Goal: Transaction & Acquisition: Purchase product/service

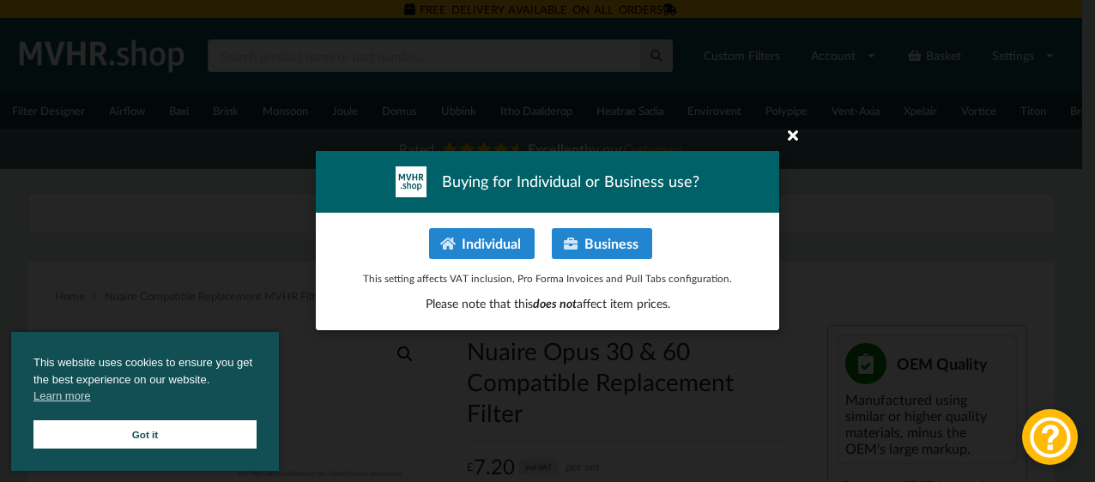
click at [791, 129] on icon at bounding box center [792, 134] width 27 height 27
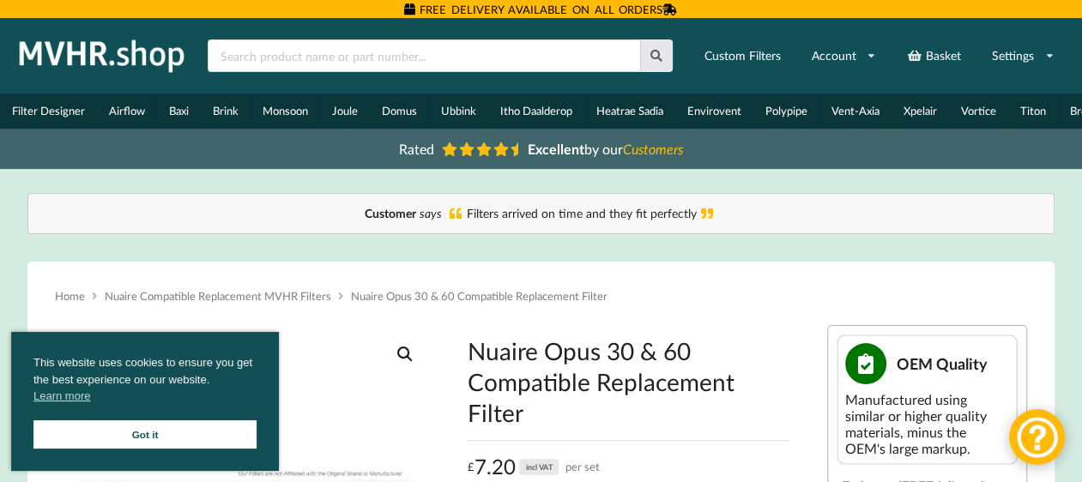
click at [218, 432] on link "Got it" at bounding box center [144, 434] width 223 height 28
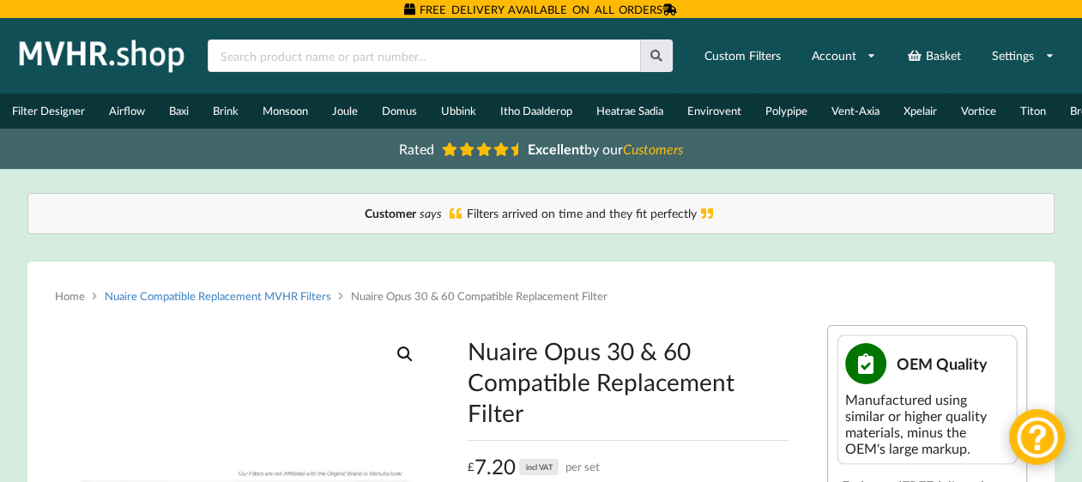
click at [236, 303] on link "Nuaire Compatible Replacement MVHR Filters" at bounding box center [218, 296] width 226 height 14
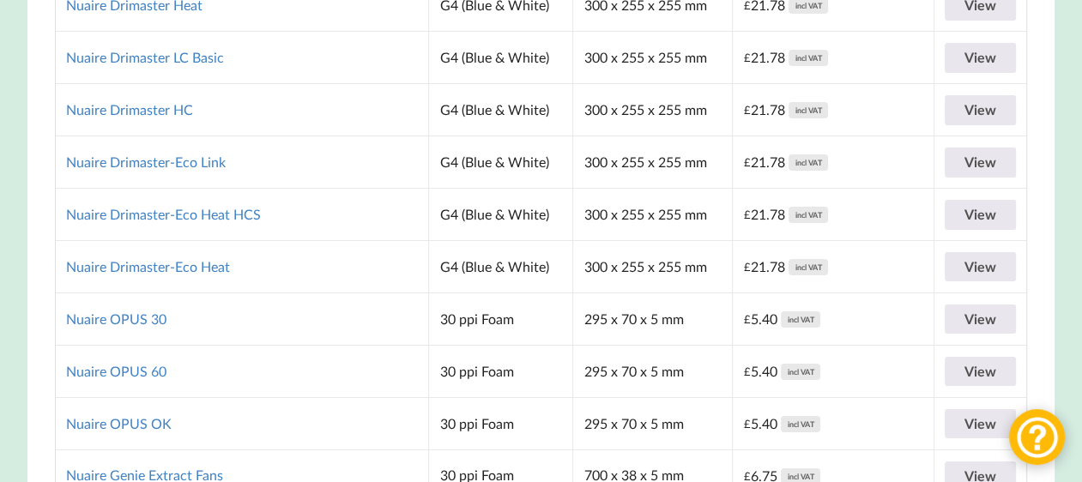
scroll to position [5008, 0]
